Goal: Task Accomplishment & Management: Complete application form

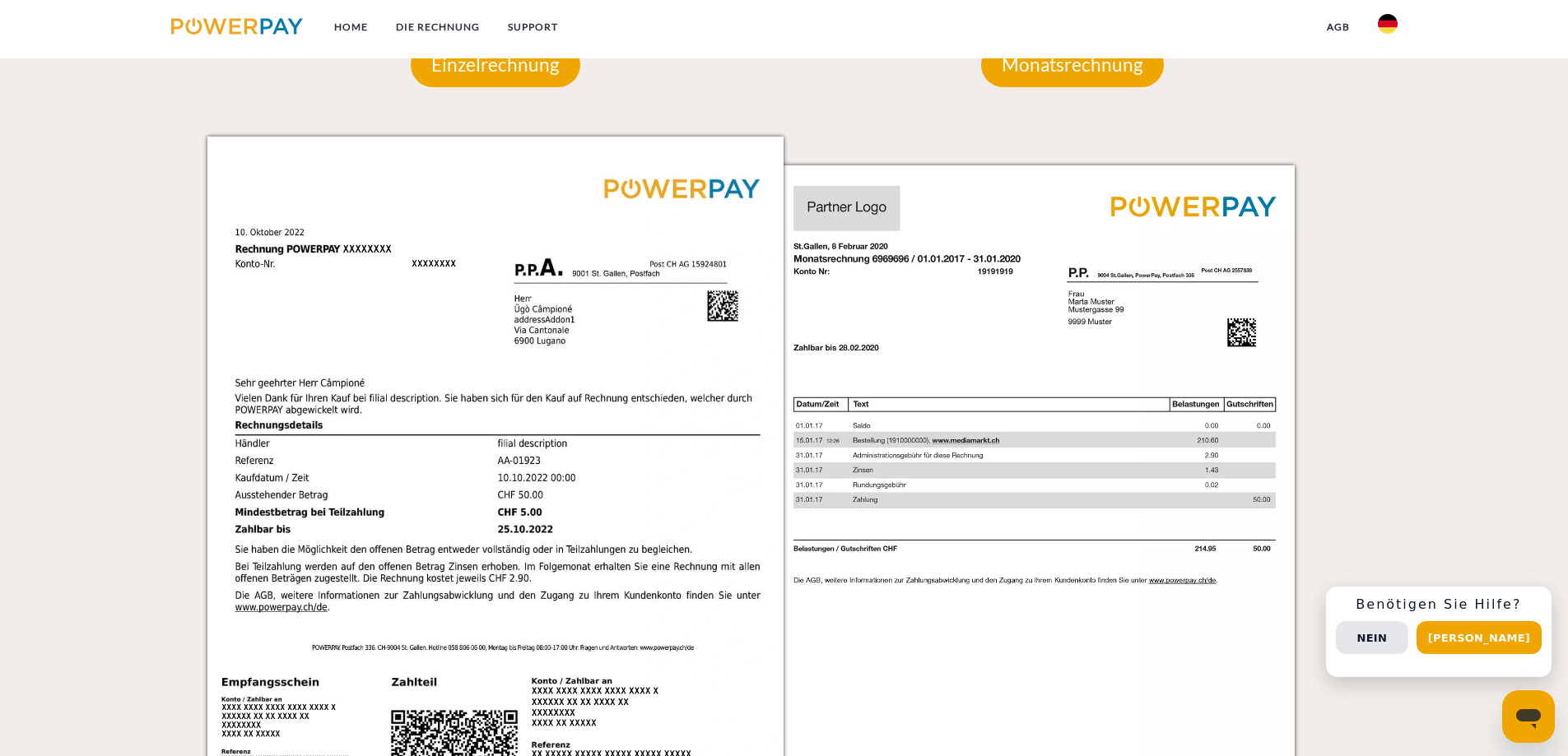
scroll to position [1317, 0]
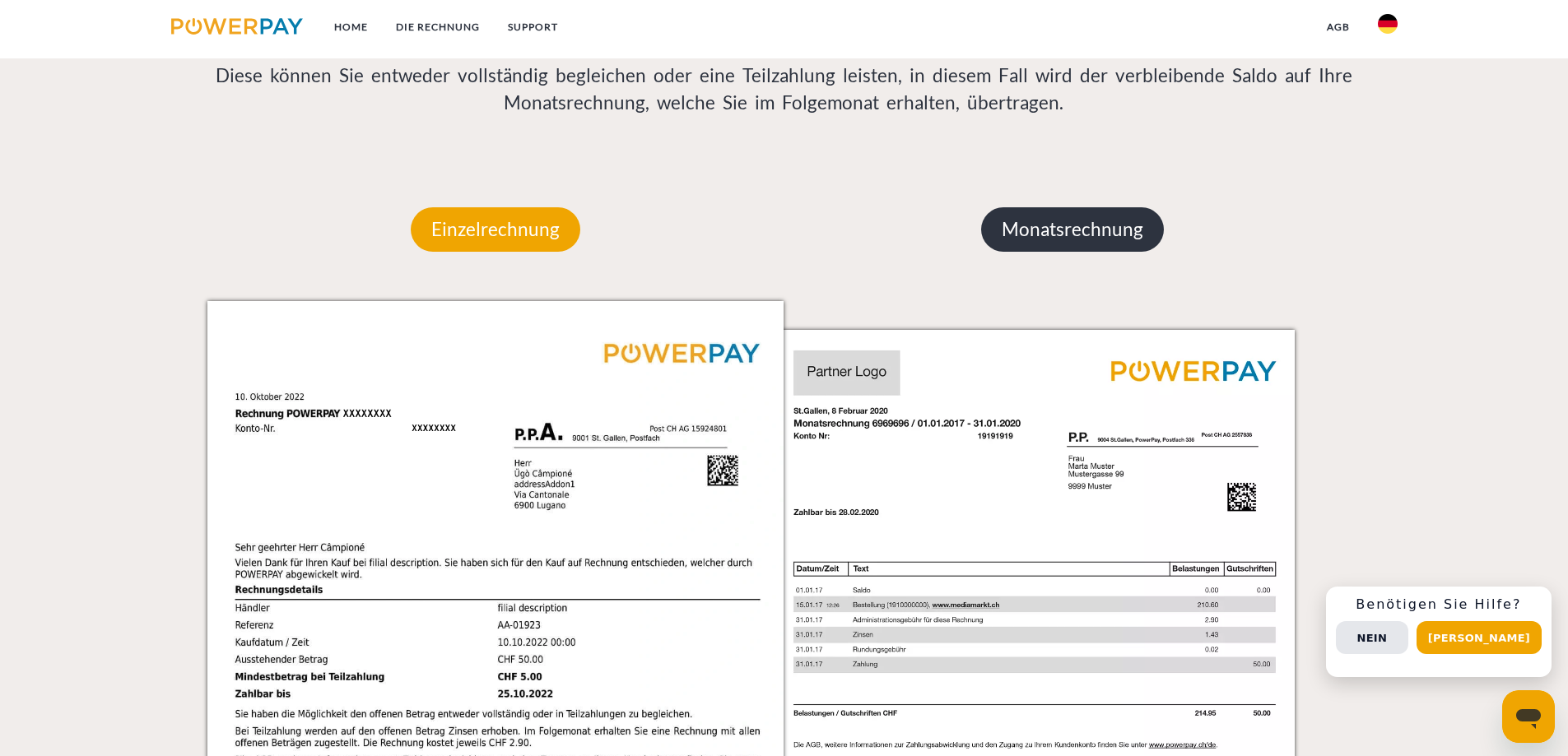
click at [1075, 228] on p "Monatsrechnung" at bounding box center [1072, 230] width 183 height 44
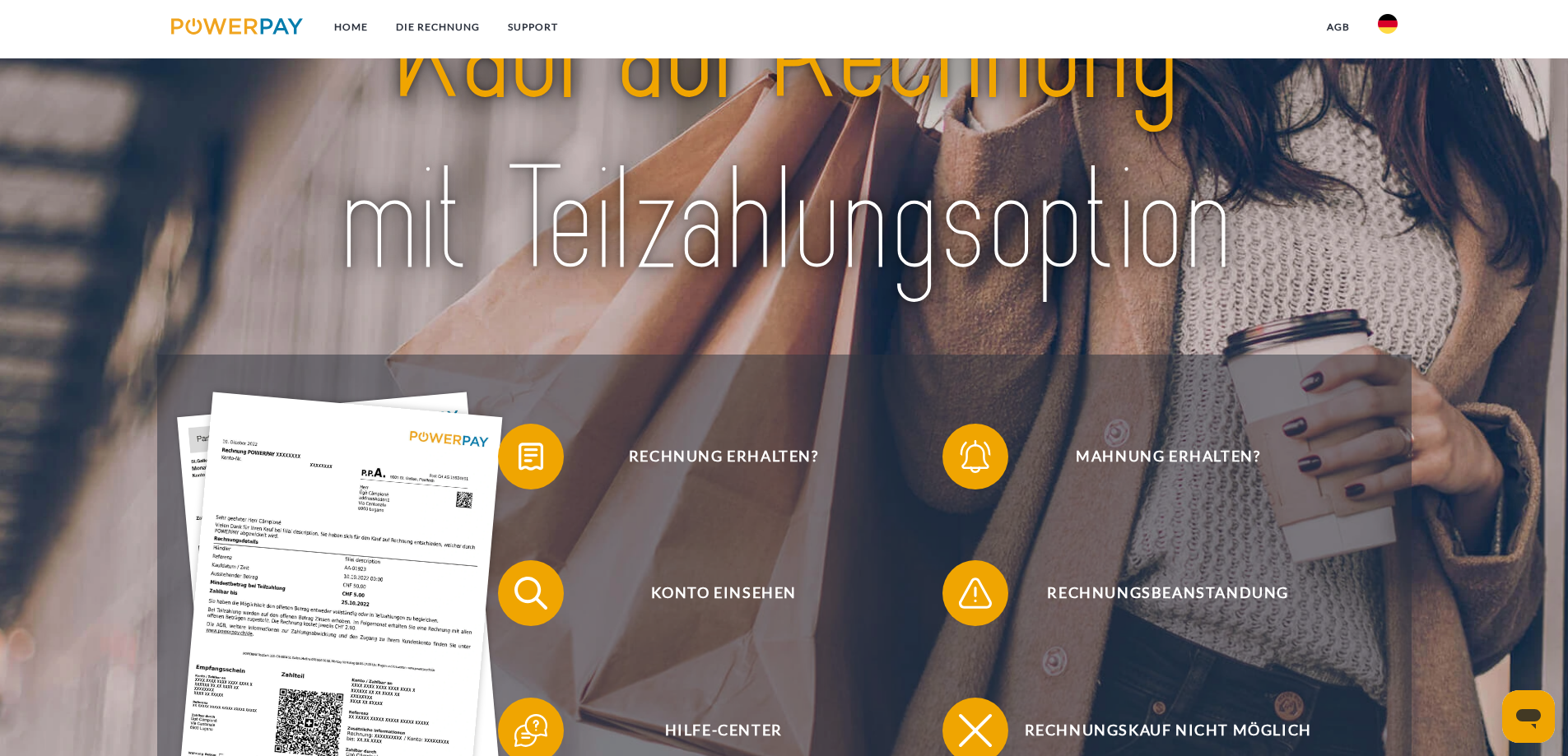
scroll to position [0, 0]
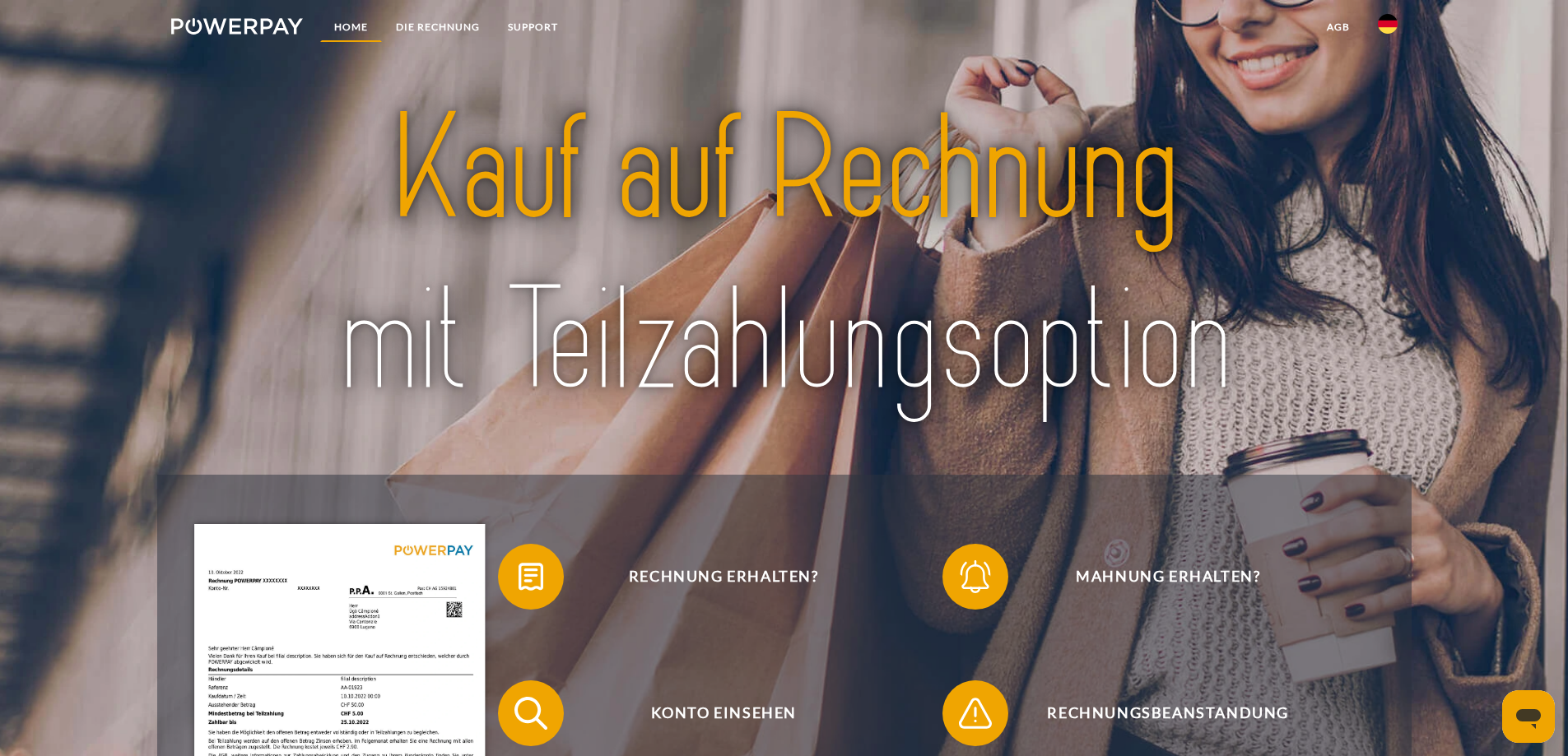
click at [349, 30] on link "Home" at bounding box center [351, 27] width 62 height 30
click at [428, 30] on link "DIE RECHNUNG" at bounding box center [438, 27] width 112 height 30
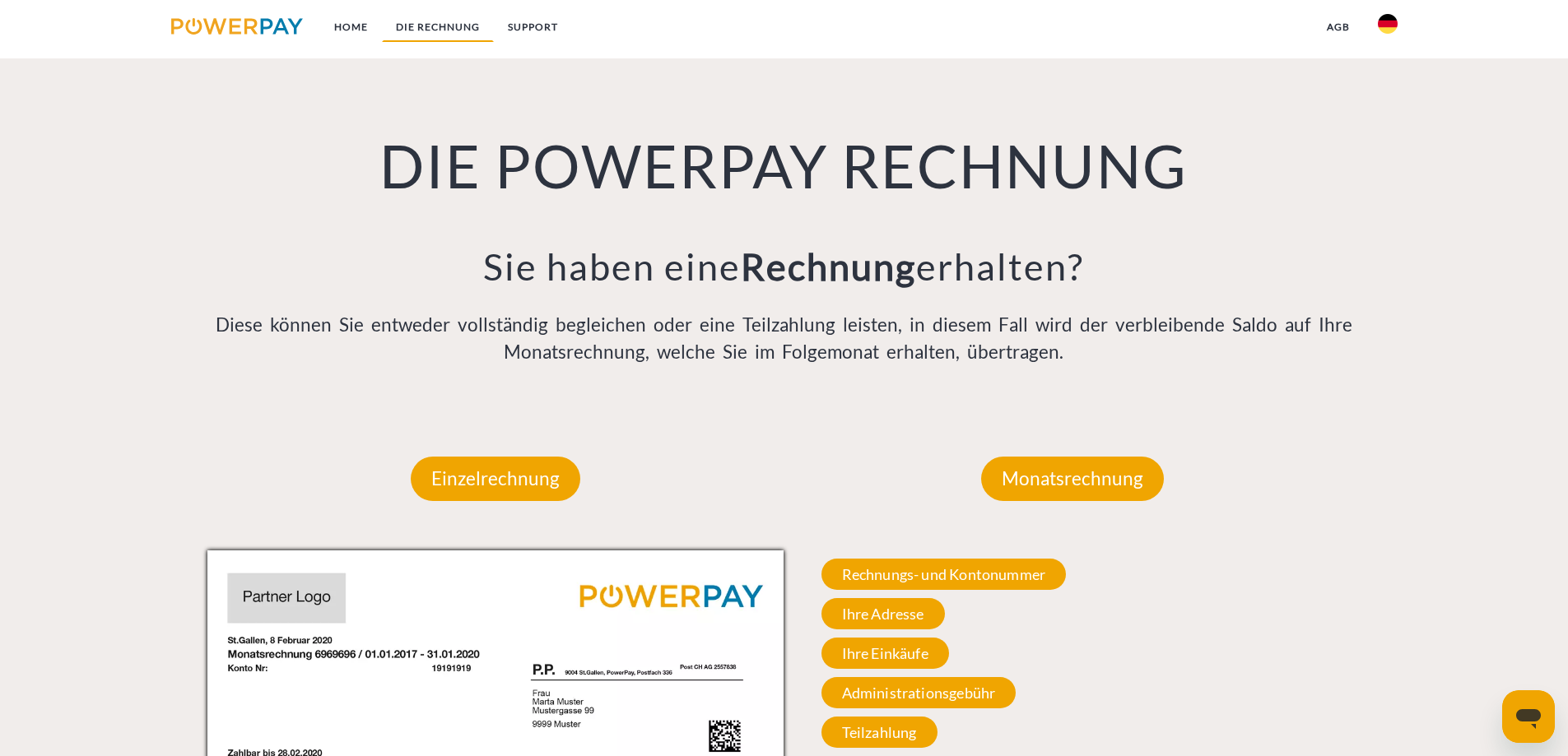
scroll to position [1075, 0]
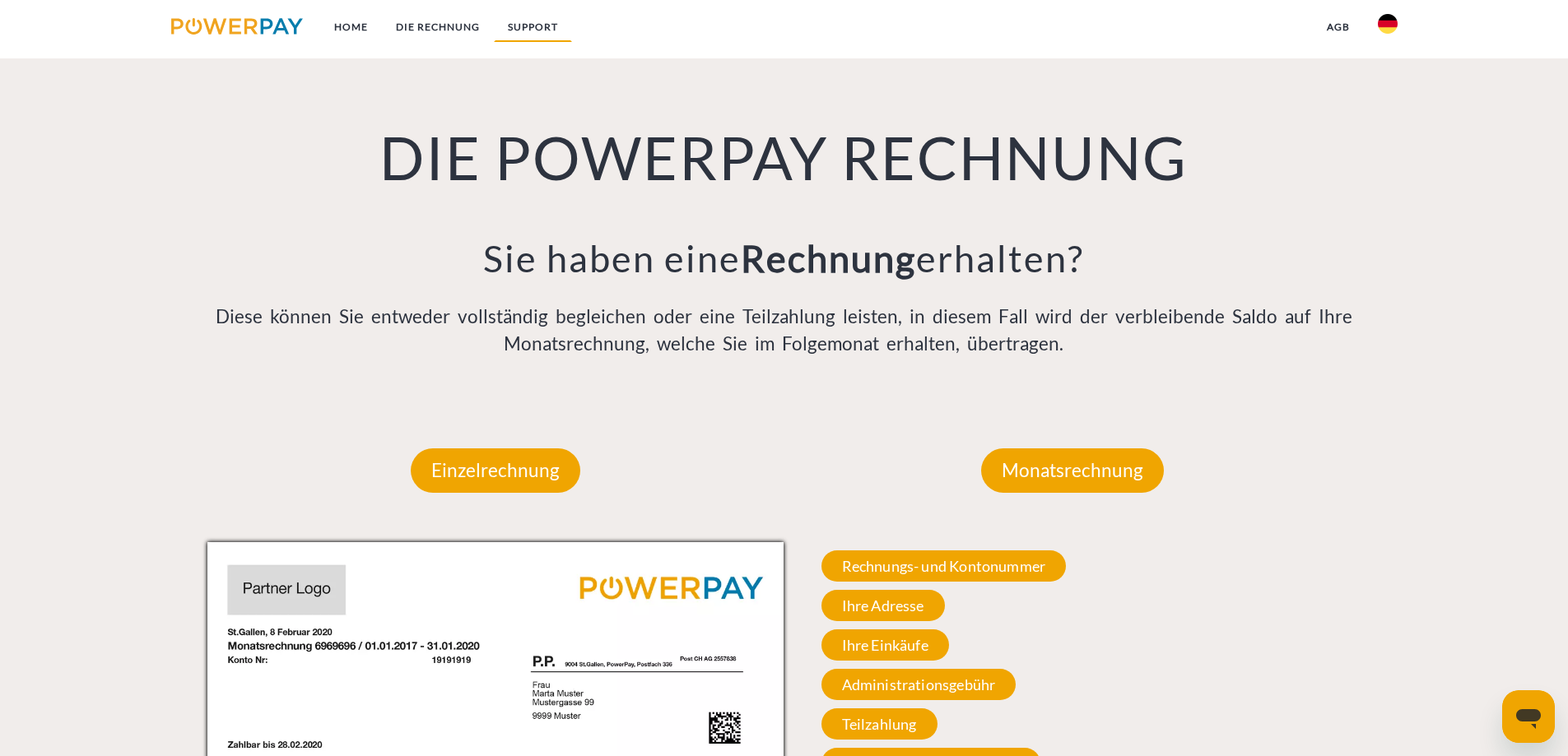
click at [519, 31] on link "SUPPORT" at bounding box center [532, 27] width 78 height 30
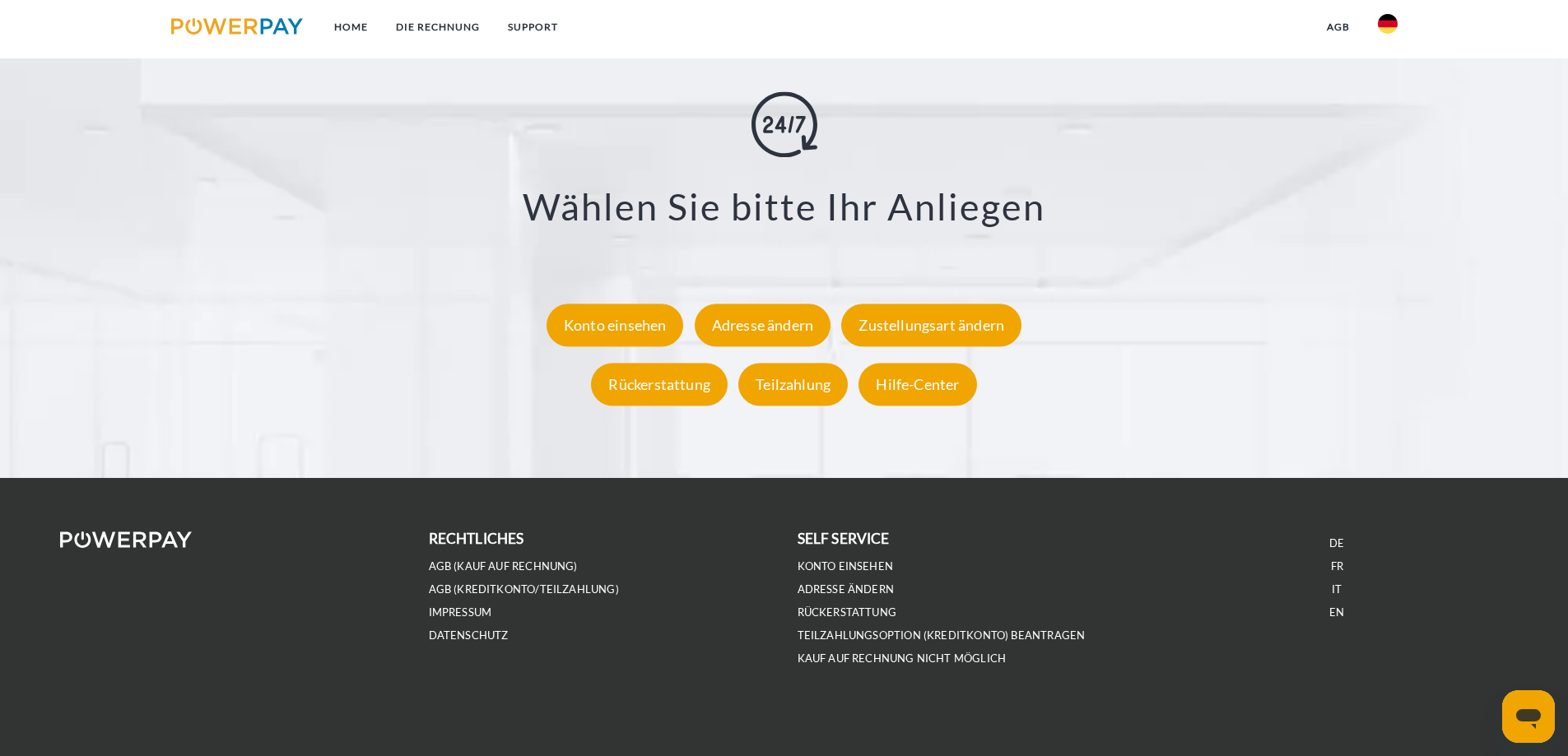
scroll to position [3048, 0]
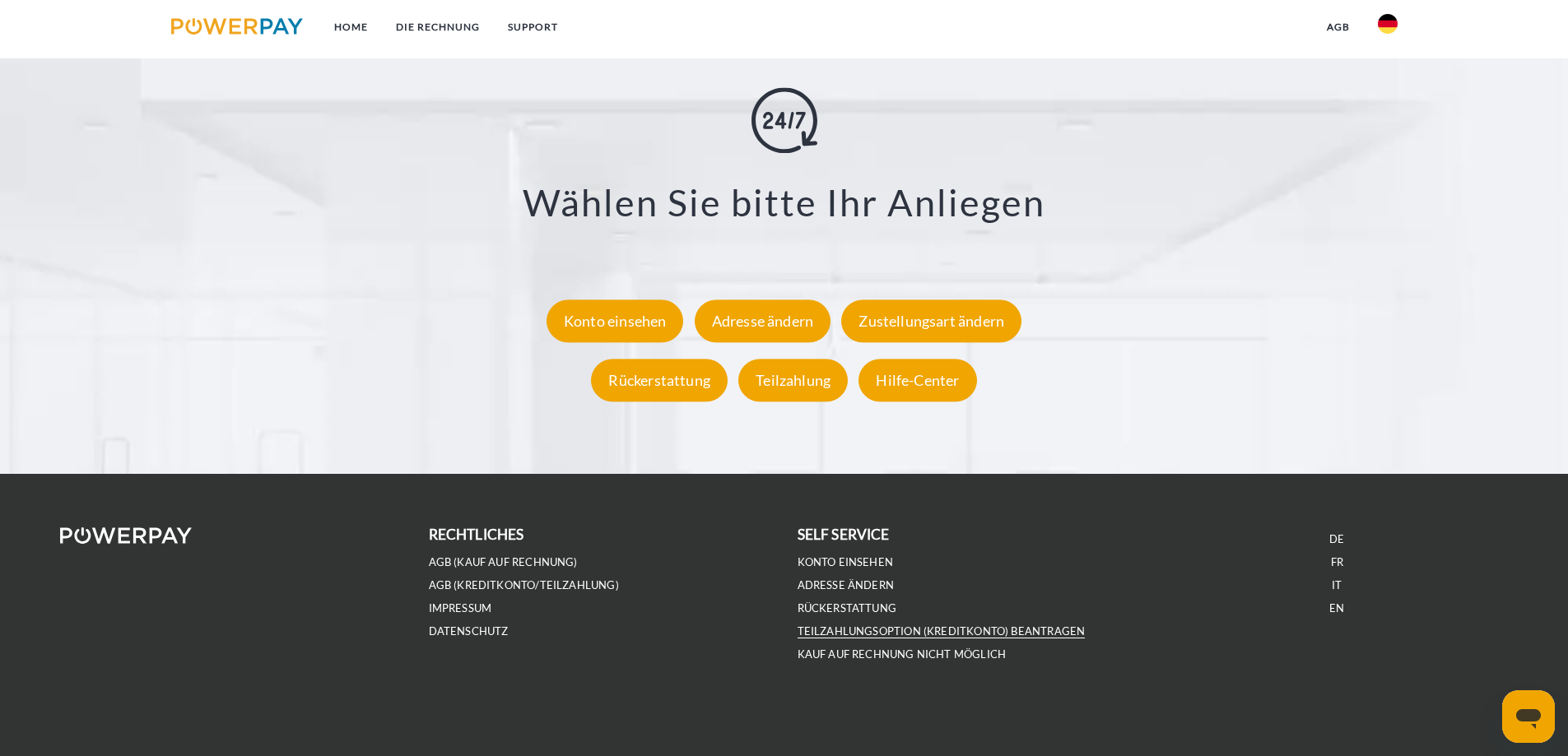
click at [845, 631] on link "Teilzahlungsoption (KREDITKONTO) beantragen" at bounding box center [942, 631] width 288 height 14
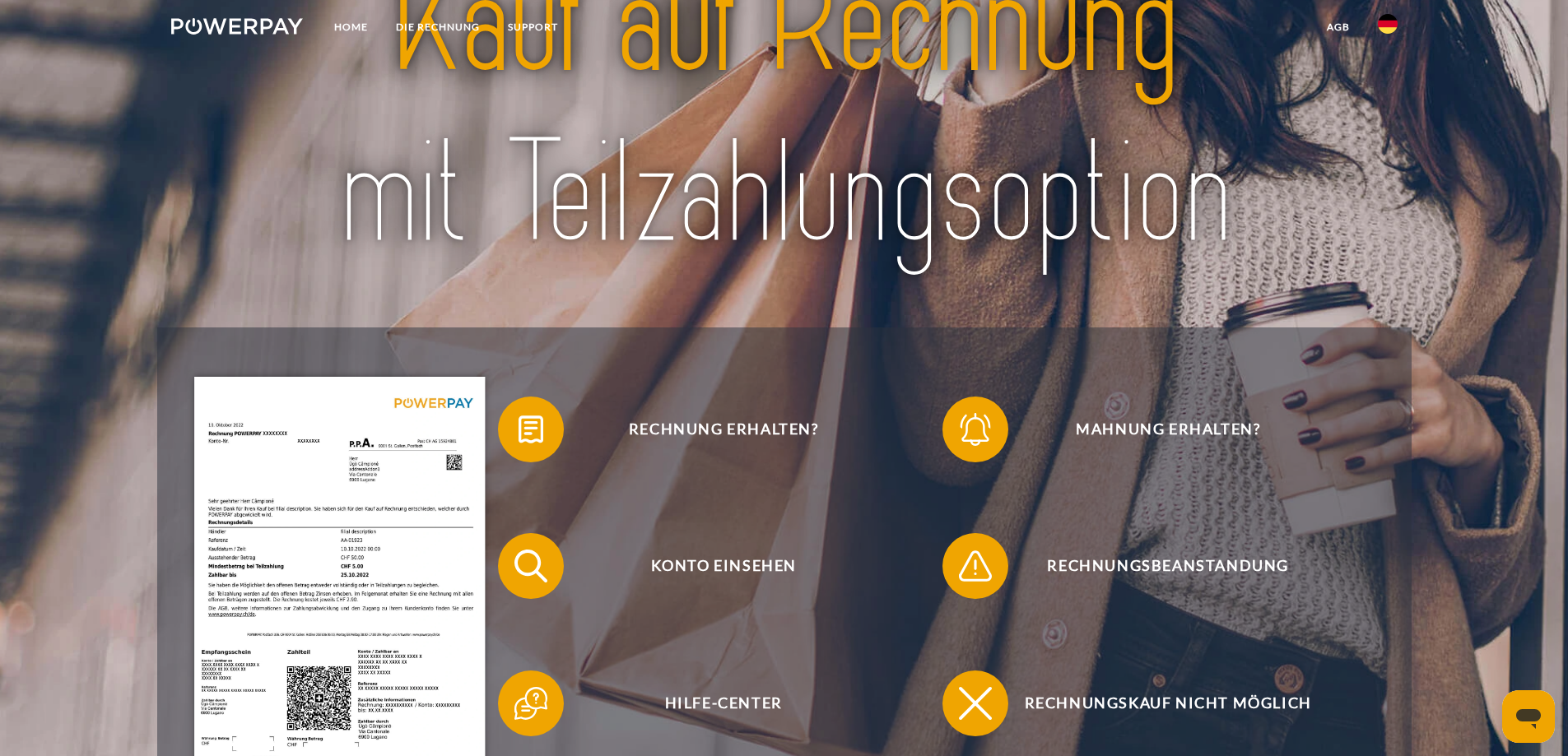
scroll to position [0, 0]
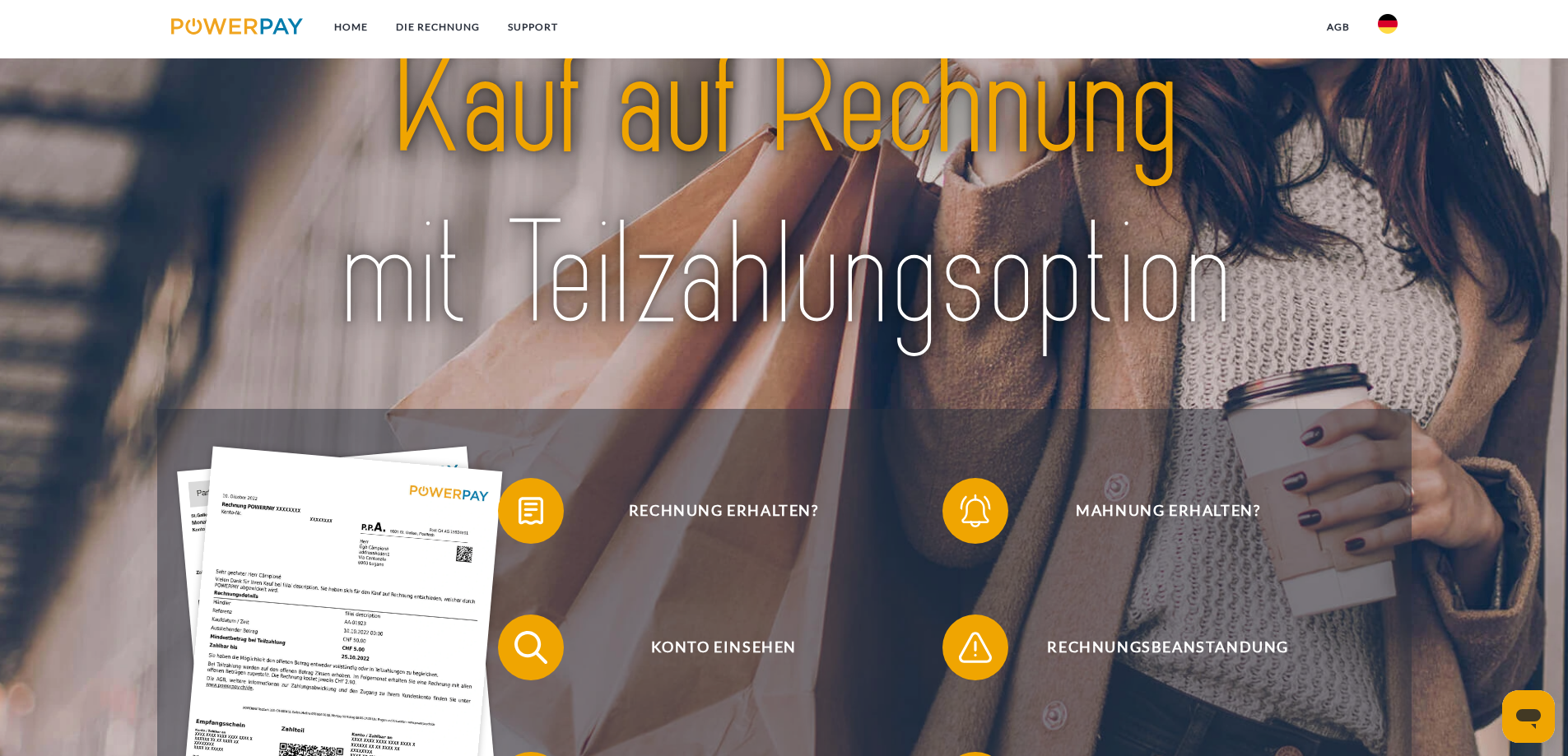
scroll to position [4, 0]
